Goal: Task Accomplishment & Management: Use online tool/utility

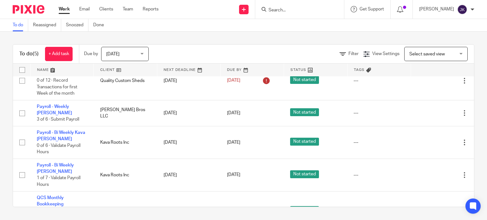
scroll to position [8, 0]
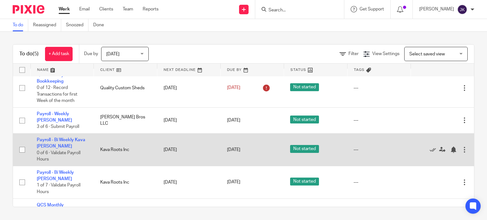
click at [59, 152] on td "Payroll - Bi Weekly Kava Billings 0 of 6 · Validate Payroll Hours" at bounding box center [61, 150] width 63 height 33
click at [46, 139] on td "Payroll - Bi Weekly Kava Billings 0 of 6 · Validate Payroll Hours" at bounding box center [61, 150] width 63 height 33
click at [47, 145] on link "Payroll - Bi Weekly Kava [PERSON_NAME]" at bounding box center [61, 143] width 48 height 11
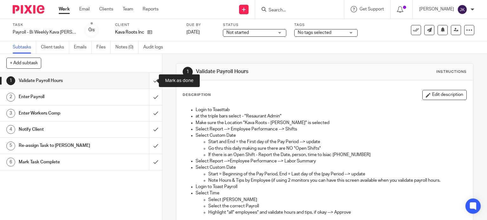
click at [146, 81] on input "submit" at bounding box center [81, 81] width 162 height 16
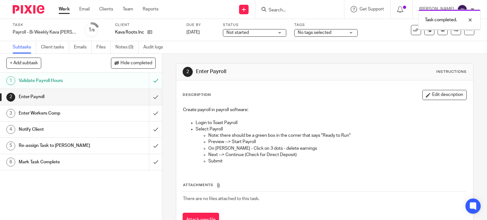
click at [146, 95] on input "submit" at bounding box center [81, 97] width 162 height 16
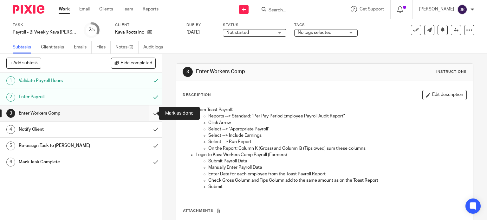
click at [147, 114] on input "submit" at bounding box center [81, 113] width 162 height 16
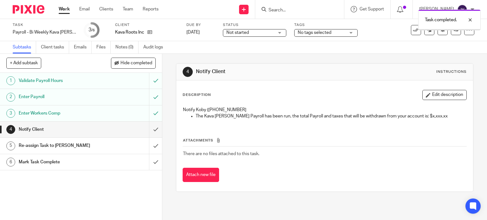
click at [145, 128] on input "submit" at bounding box center [81, 130] width 162 height 16
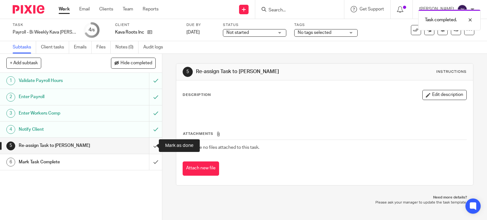
click at [147, 147] on input "submit" at bounding box center [81, 146] width 162 height 16
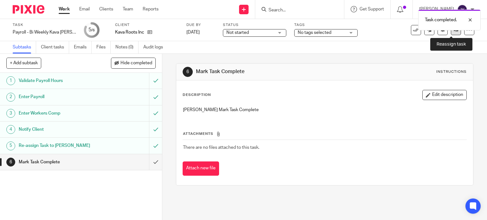
click at [450, 33] on link at bounding box center [455, 30] width 10 height 10
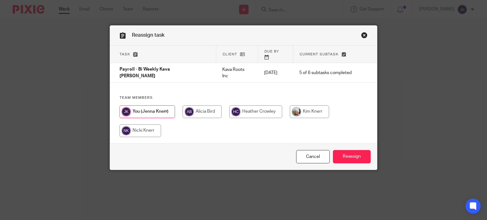
click at [300, 105] on input "radio" at bounding box center [309, 111] width 39 height 13
radio input "true"
click at [344, 150] on input "Reassign" at bounding box center [352, 157] width 38 height 14
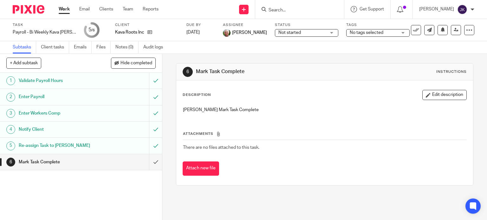
click at [63, 9] on link "Work" at bounding box center [64, 9] width 11 height 6
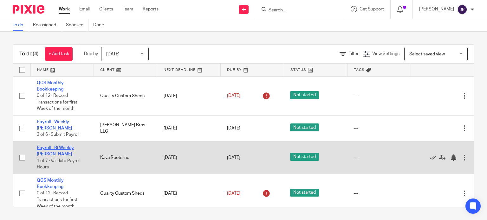
click at [72, 146] on link "Payroll - Bi Weekly [PERSON_NAME]" at bounding box center [55, 151] width 37 height 11
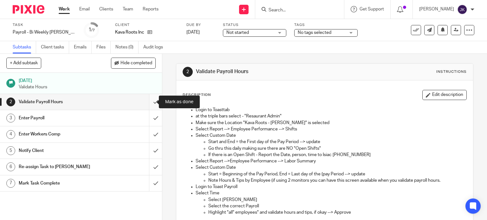
click at [147, 100] on input "submit" at bounding box center [81, 102] width 162 height 16
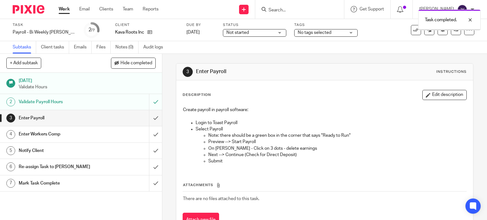
click at [149, 118] on input "submit" at bounding box center [81, 118] width 162 height 16
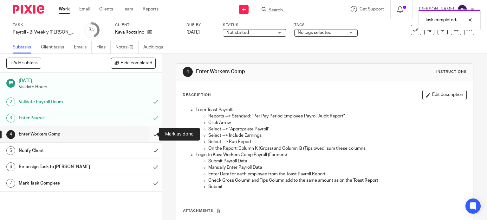
click at [149, 138] on input "submit" at bounding box center [81, 134] width 162 height 16
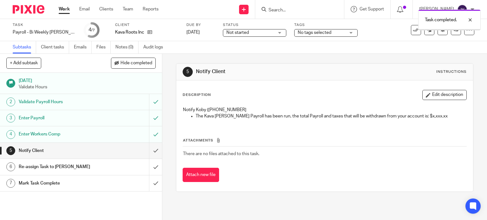
click at [149, 148] on input "submit" at bounding box center [81, 151] width 162 height 16
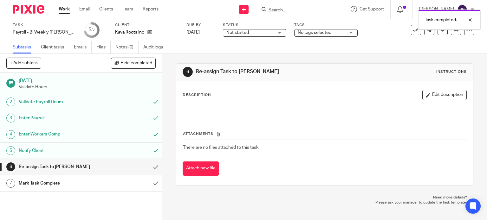
click at [148, 160] on input "submit" at bounding box center [81, 167] width 162 height 16
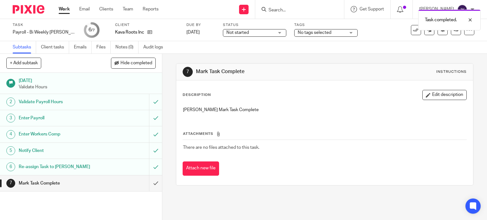
click at [70, 14] on div "Work Email Clients Team Reports Work Email Clients Team Reports Settings" at bounding box center [110, 9] width 116 height 19
click at [66, 11] on link "Work" at bounding box center [64, 9] width 11 height 6
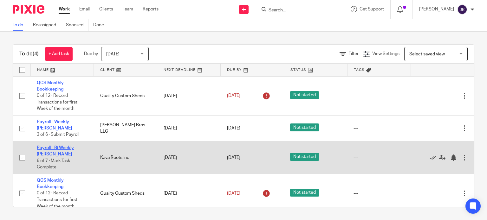
click at [57, 146] on link "Payroll - Bi Weekly [PERSON_NAME]" at bounding box center [55, 151] width 37 height 11
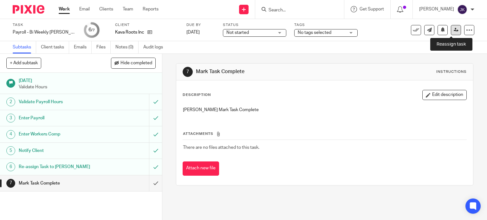
click at [453, 31] on icon at bounding box center [455, 30] width 5 height 5
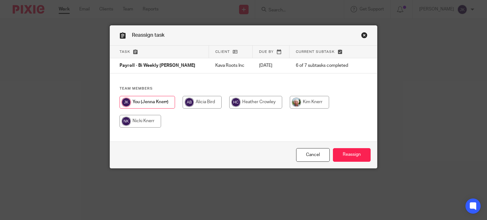
click at [302, 108] on input "radio" at bounding box center [309, 102] width 39 height 13
radio input "true"
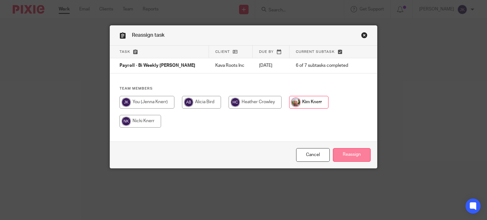
click at [346, 157] on input "Reassign" at bounding box center [352, 155] width 38 height 14
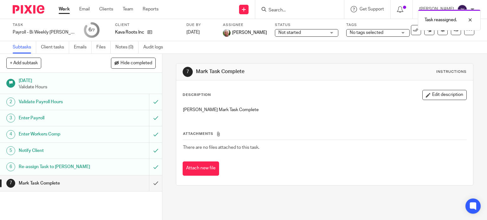
click at [64, 9] on link "Work" at bounding box center [64, 9] width 11 height 6
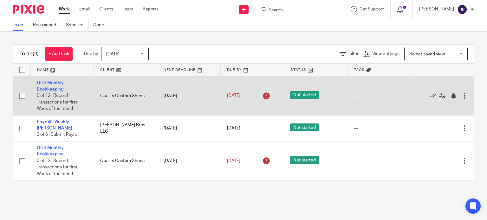
click at [51, 80] on td "QCS Monthly Bookkeeping 0 of 12 · Record Transactions for first Week of the mon…" at bounding box center [61, 95] width 63 height 39
click at [51, 81] on link "QCS Monthly Bookkeeping" at bounding box center [50, 86] width 27 height 11
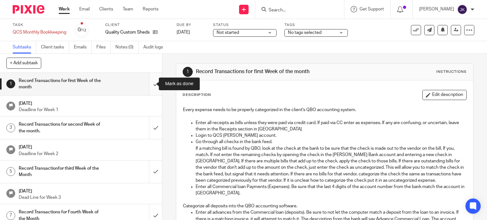
click at [146, 90] on input "submit" at bounding box center [81, 84] width 162 height 22
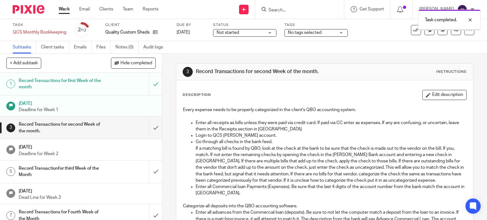
click at [148, 124] on input "submit" at bounding box center [81, 128] width 162 height 22
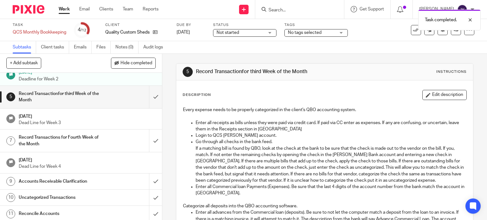
scroll to position [87, 0]
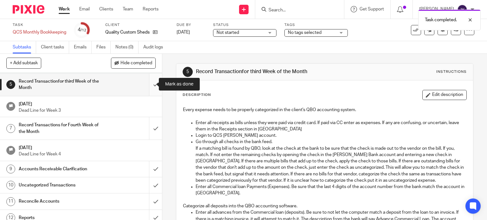
click at [150, 82] on input "submit" at bounding box center [81, 84] width 162 height 22
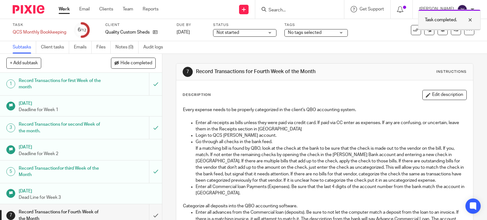
click at [452, 30] on div "Task completed." at bounding box center [449, 20] width 62 height 21
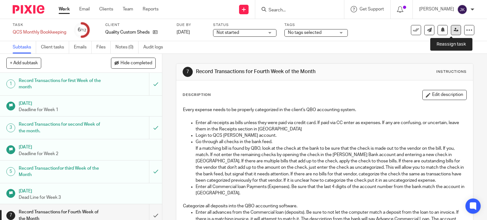
click at [450, 31] on link at bounding box center [455, 30] width 10 height 10
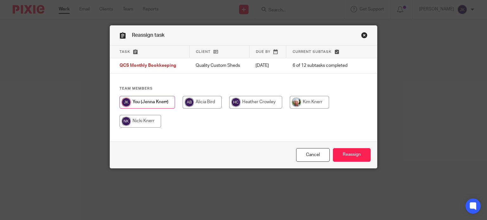
click at [147, 122] on input "radio" at bounding box center [139, 121] width 41 height 13
radio input "true"
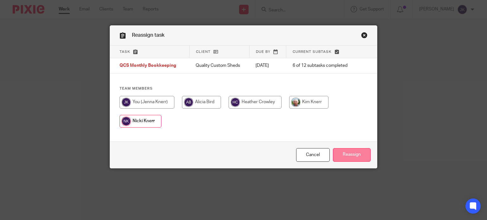
click at [349, 152] on input "Reassign" at bounding box center [352, 155] width 38 height 14
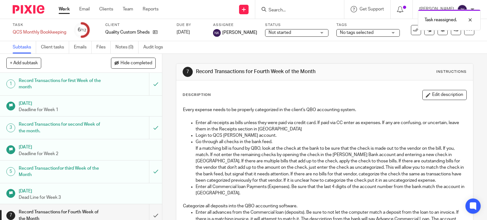
click at [67, 12] on link "Work" at bounding box center [64, 9] width 11 height 6
